Goal: Task Accomplishment & Management: Manage account settings

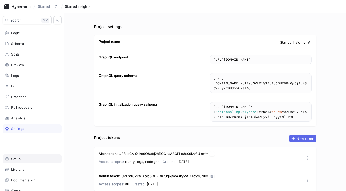
click at [35, 159] on div "Setup" at bounding box center [32, 159] width 54 height 4
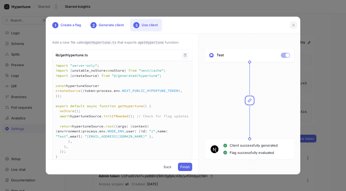
click at [291, 26] on icon "button" at bounding box center [293, 25] width 4 height 4
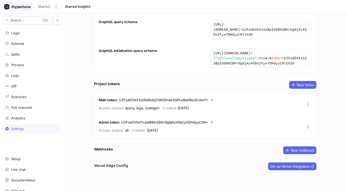
click at [19, 11] on div at bounding box center [17, 6] width 31 height 9
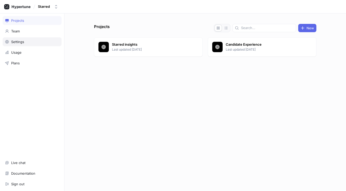
click at [29, 42] on div "Settings" at bounding box center [32, 42] width 54 height 4
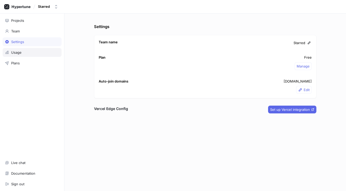
click at [33, 52] on div "Usage" at bounding box center [32, 52] width 54 height 4
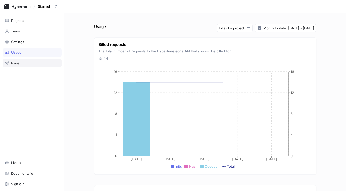
click at [33, 60] on div "Plans" at bounding box center [32, 63] width 59 height 9
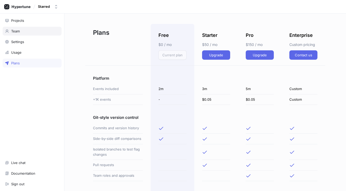
click at [30, 34] on div "Team" at bounding box center [32, 31] width 59 height 9
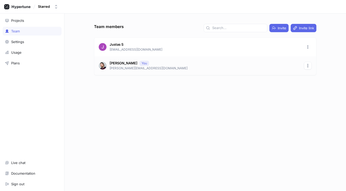
click at [308, 67] on icon "button" at bounding box center [307, 66] width 4 height 4
click at [261, 65] on div "Christophe Dupont You christophe@starred.com" at bounding box center [205, 65] width 222 height 19
click at [115, 62] on p "Christophe Dupont" at bounding box center [123, 63] width 28 height 5
click at [28, 18] on div "Projects" at bounding box center [32, 20] width 59 height 9
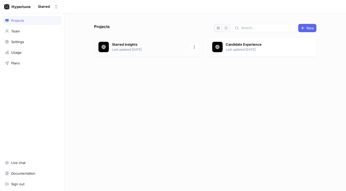
click at [156, 45] on p "Starred insights" at bounding box center [149, 44] width 75 height 5
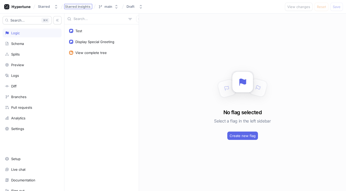
click at [75, 5] on span "Starred insights" at bounding box center [77, 7] width 25 height 4
click at [17, 7] on icon at bounding box center [21, 6] width 19 height 3
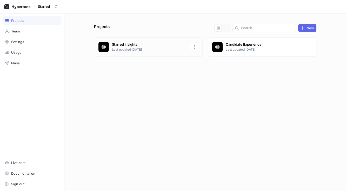
click at [119, 42] on p "Starred insights" at bounding box center [149, 44] width 75 height 5
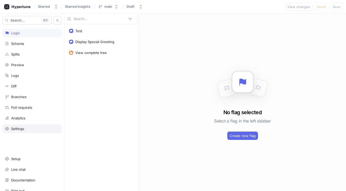
click at [25, 128] on div "Settings" at bounding box center [32, 129] width 54 height 4
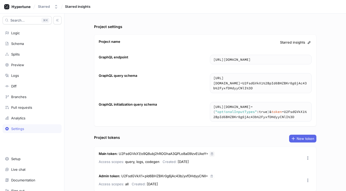
click at [209, 154] on button "button" at bounding box center [211, 153] width 5 height 5
click at [18, 6] on icon at bounding box center [21, 6] width 19 height 3
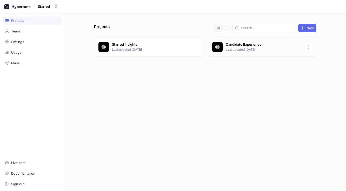
click at [269, 44] on p "Candidate Experience" at bounding box center [262, 44] width 75 height 5
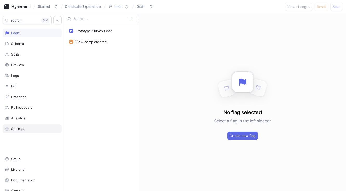
click at [20, 130] on div "Settings" at bounding box center [17, 129] width 13 height 4
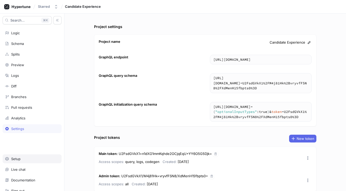
click at [21, 157] on div "Setup" at bounding box center [32, 159] width 54 height 4
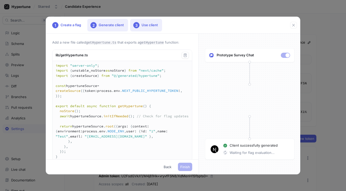
click at [107, 25] on div "2 Generate client" at bounding box center [107, 25] width 41 height 12
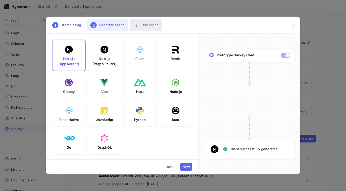
click at [148, 23] on div "3 Use client" at bounding box center [146, 25] width 32 height 12
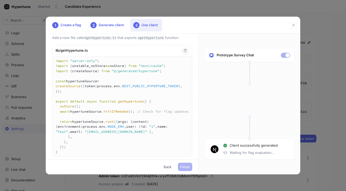
scroll to position [14, 0]
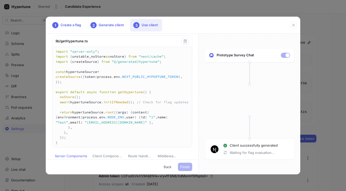
click at [90, 55] on textarea "import "server-only"; import { unstable_noStore as noStore } from "next/cache";…" at bounding box center [121, 97] width 139 height 100
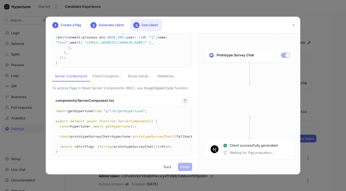
scroll to position [159, 0]
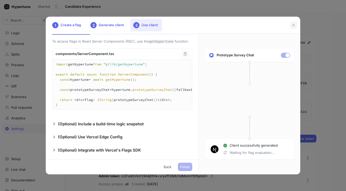
click at [293, 22] on button "button" at bounding box center [293, 25] width 7 height 7
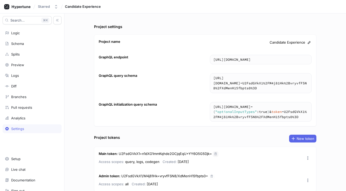
click at [214, 155] on icon "button" at bounding box center [215, 153] width 3 height 3
